Goal: Information Seeking & Learning: Learn about a topic

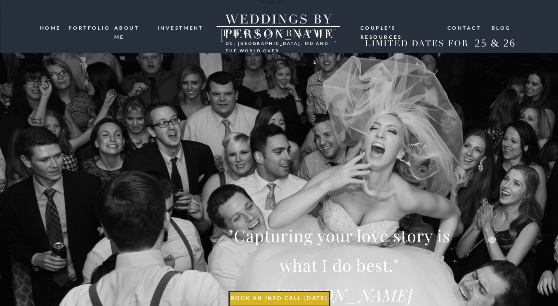
click at [128, 28] on nav "ABOUT ME" at bounding box center [133, 28] width 38 height 8
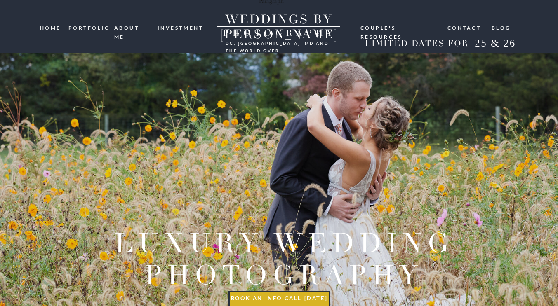
click at [168, 26] on nav "investment" at bounding box center [181, 28] width 47 height 8
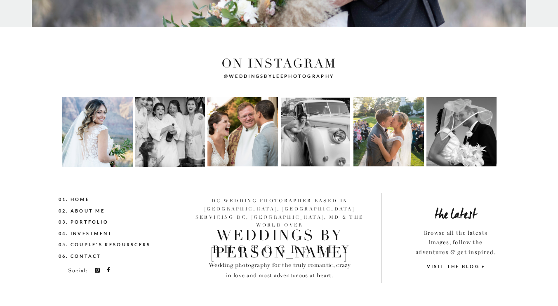
scroll to position [1701, 0]
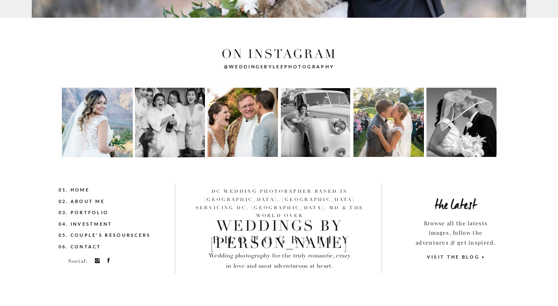
click at [90, 212] on nav "03. Portfolio" at bounding box center [99, 213] width 80 height 9
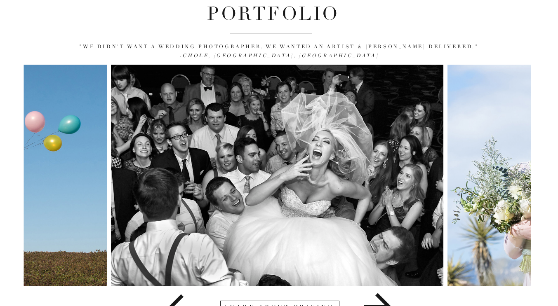
scroll to position [91, 0]
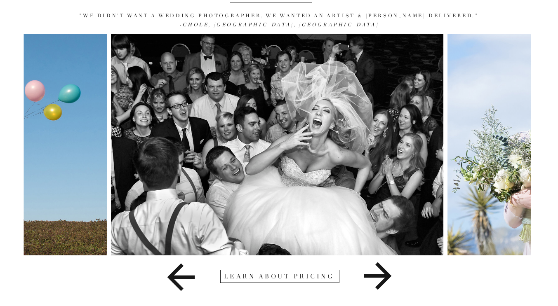
click at [383, 278] on icon at bounding box center [377, 276] width 107 height 41
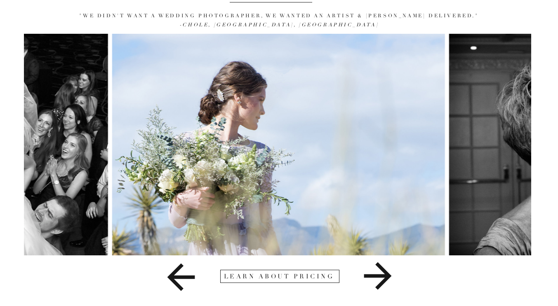
click at [383, 278] on icon at bounding box center [377, 276] width 107 height 41
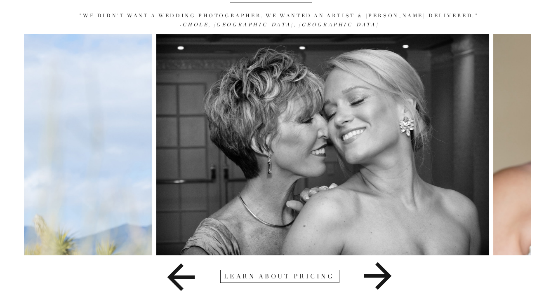
click at [383, 278] on icon at bounding box center [377, 276] width 107 height 41
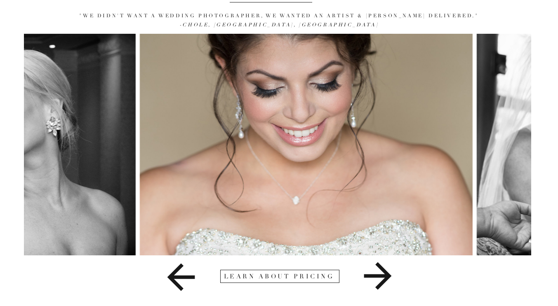
click at [383, 278] on icon at bounding box center [377, 276] width 107 height 41
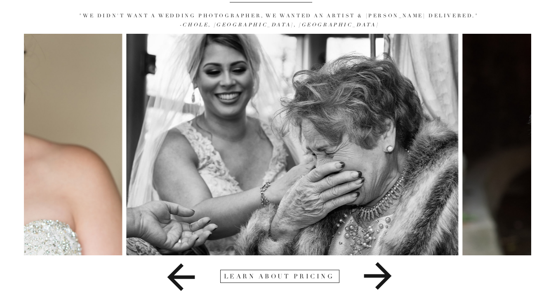
click at [383, 278] on icon at bounding box center [377, 276] width 107 height 41
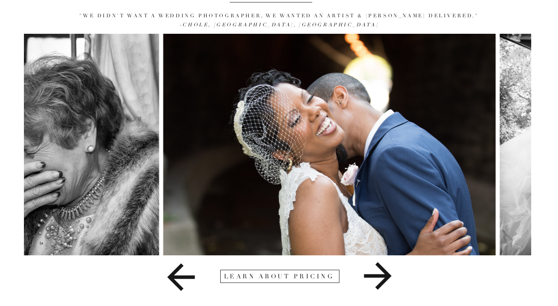
click at [383, 278] on icon at bounding box center [377, 276] width 107 height 41
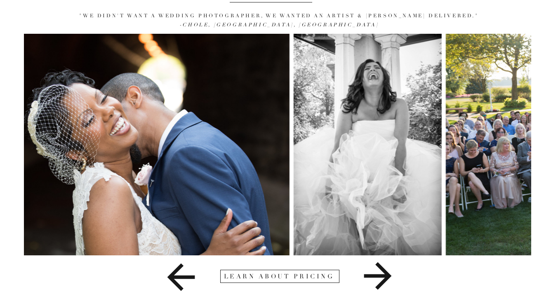
click at [383, 278] on icon at bounding box center [377, 276] width 107 height 41
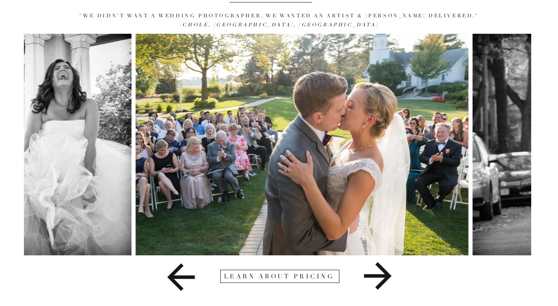
click at [383, 278] on icon at bounding box center [377, 276] width 107 height 41
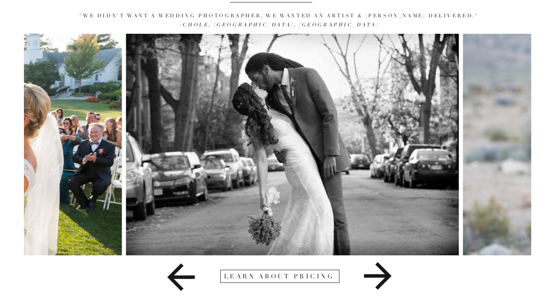
click at [383, 278] on icon at bounding box center [377, 276] width 107 height 41
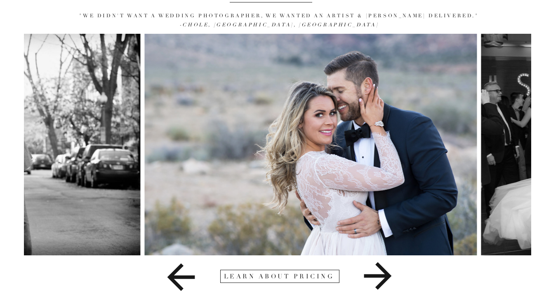
click at [383, 278] on icon at bounding box center [377, 276] width 107 height 41
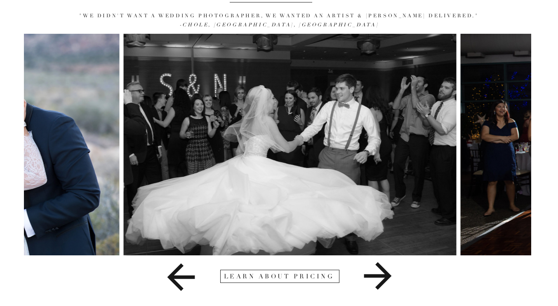
click at [383, 278] on icon at bounding box center [377, 276] width 107 height 41
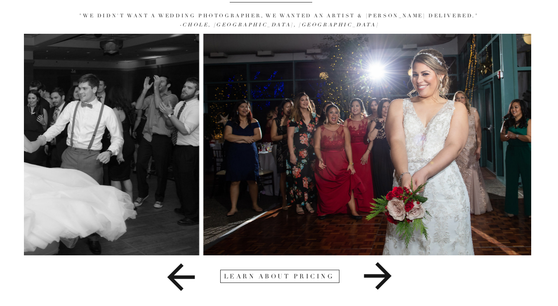
click at [383, 278] on icon at bounding box center [377, 276] width 107 height 41
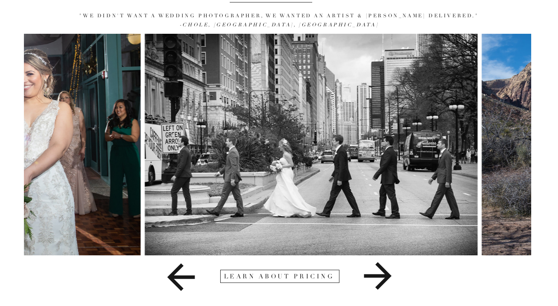
click at [383, 278] on icon at bounding box center [377, 276] width 107 height 41
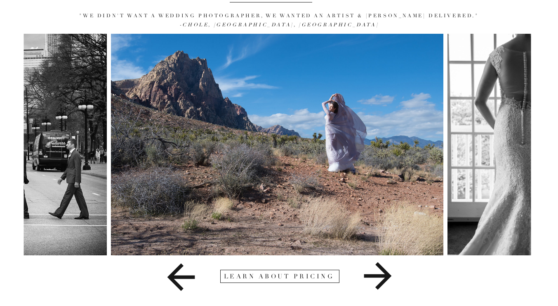
click at [282, 282] on div at bounding box center [279, 276] width 119 height 13
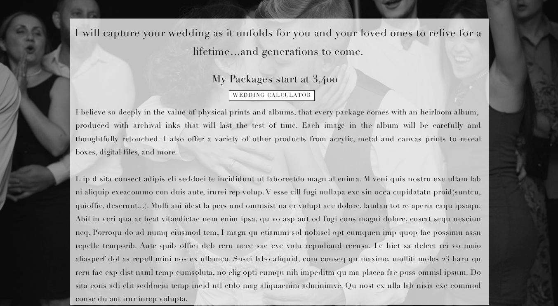
scroll to position [330, 0]
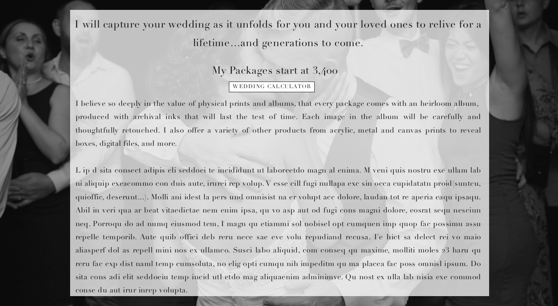
click at [254, 125] on p "I believe so deeply in the value of physical prints and albums, that every pack…" at bounding box center [278, 195] width 406 height 197
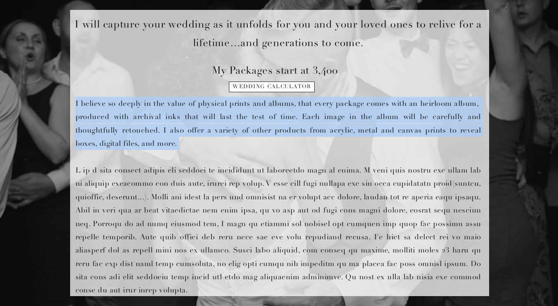
click at [254, 125] on p "I believe so deeply in the value of physical prints and albums, that every pack…" at bounding box center [278, 195] width 406 height 197
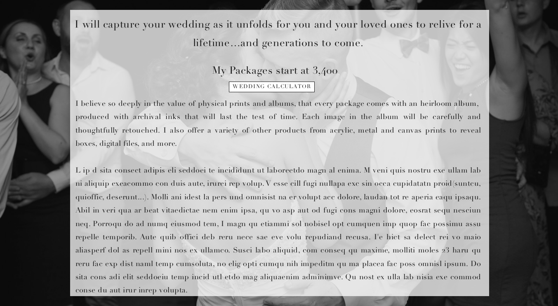
click at [188, 174] on p "I believe so deeply in the value of physical prints and albums, that every pack…" at bounding box center [278, 195] width 406 height 197
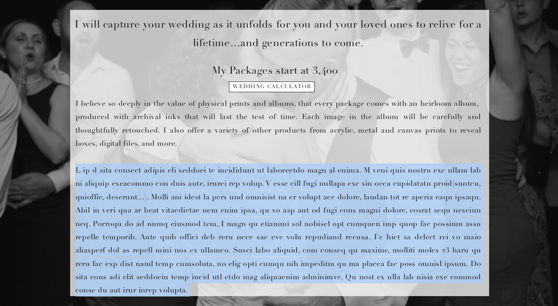
click at [188, 174] on p "I believe so deeply in the value of physical prints and albums, that every pack…" at bounding box center [278, 195] width 406 height 197
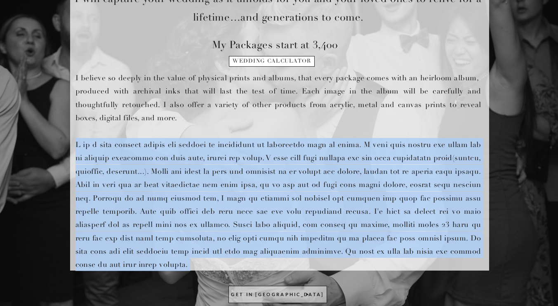
scroll to position [371, 0]
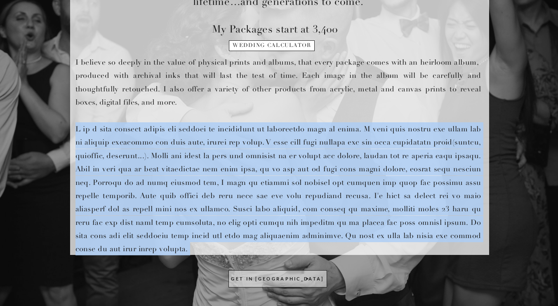
click at [237, 146] on p "I believe so deeply in the value of physical prints and albums, that every pack…" at bounding box center [278, 154] width 406 height 197
